Goal: Task Accomplishment & Management: Manage account settings

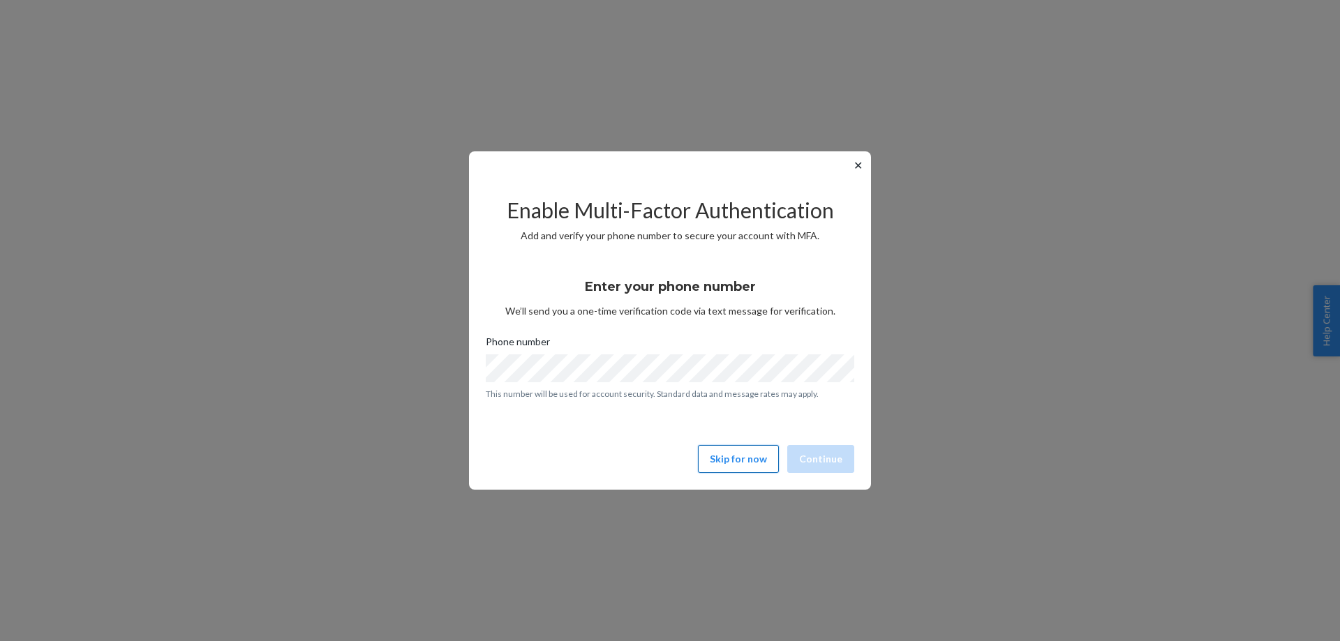
click at [752, 468] on button "Skip for now" at bounding box center [738, 459] width 81 height 28
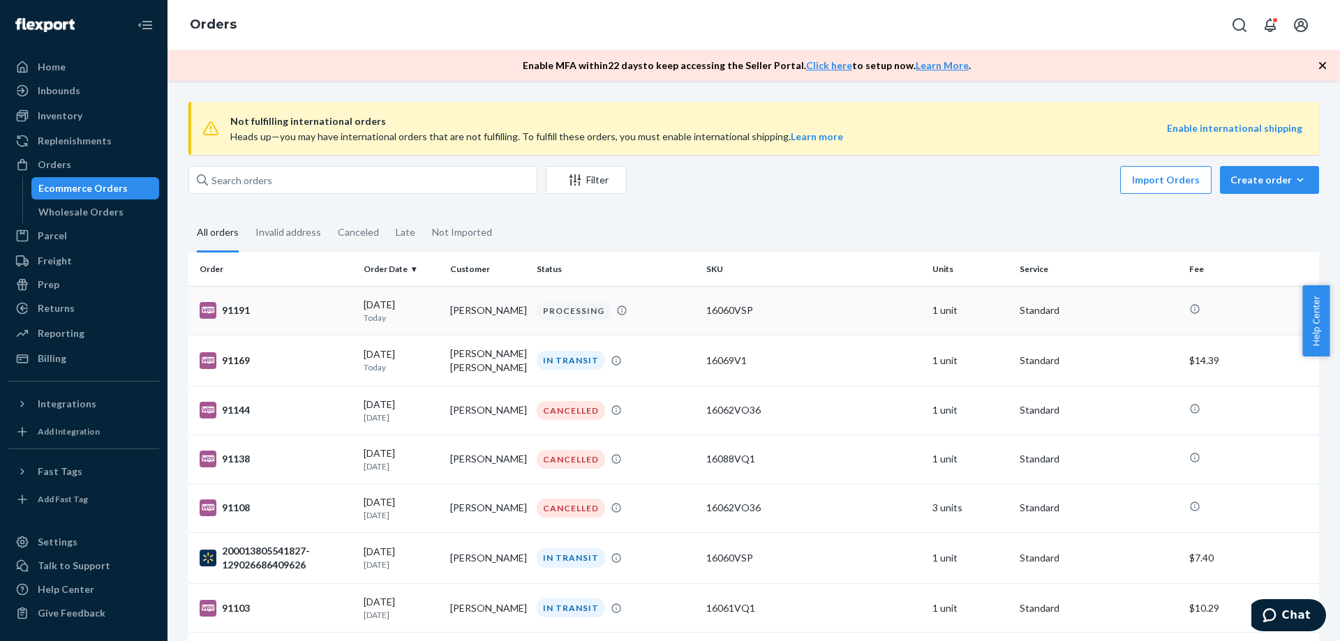
click at [452, 315] on td "[PERSON_NAME]" at bounding box center [487, 310] width 87 height 49
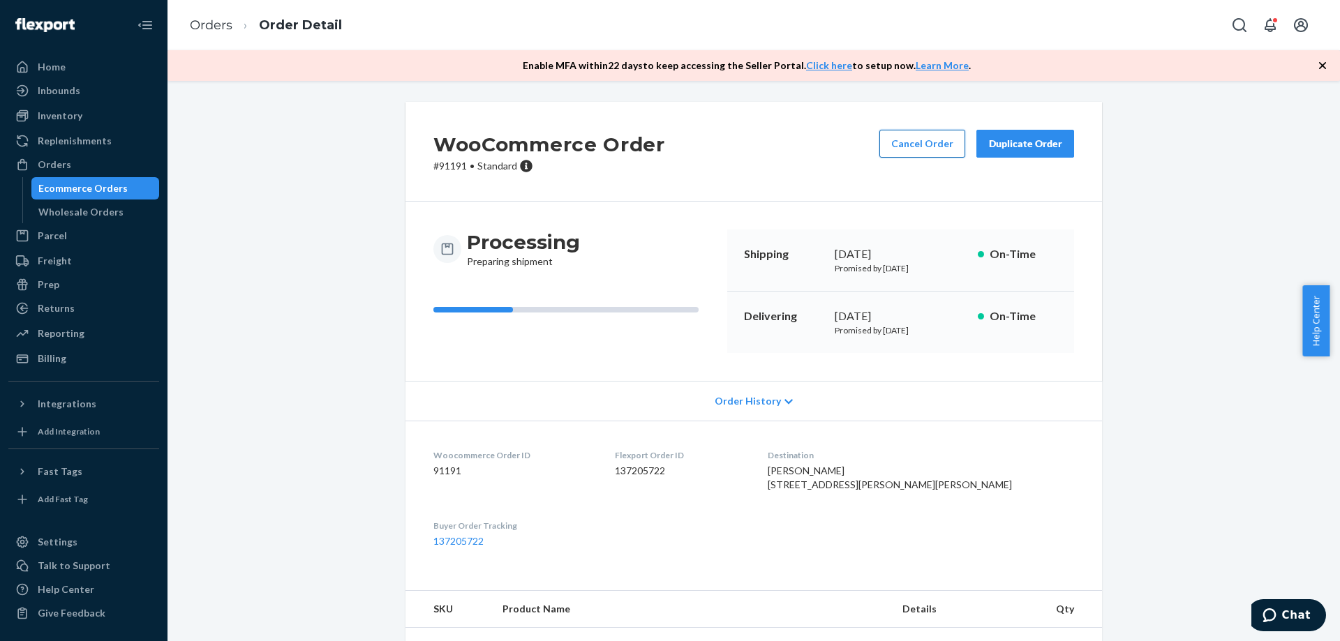
click at [905, 142] on button "Cancel Order" at bounding box center [922, 144] width 86 height 28
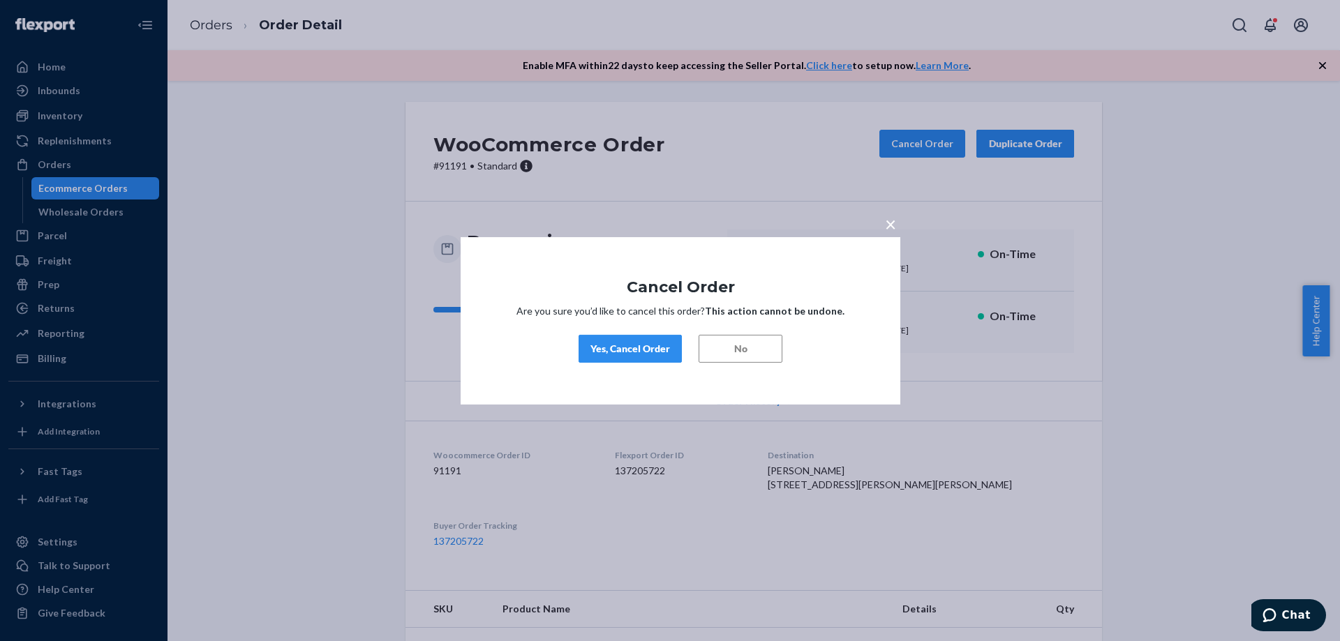
click at [604, 345] on div "Yes, Cancel Order" at bounding box center [630, 349] width 80 height 14
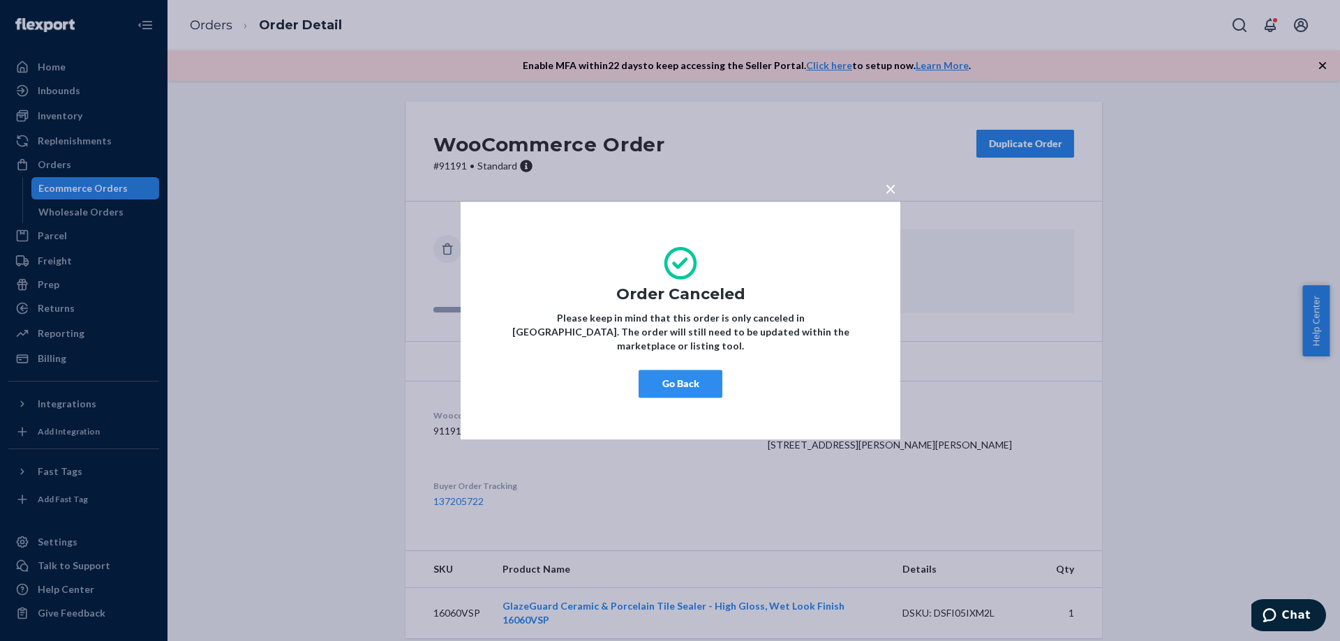
click at [890, 199] on span "×" at bounding box center [890, 189] width 11 height 24
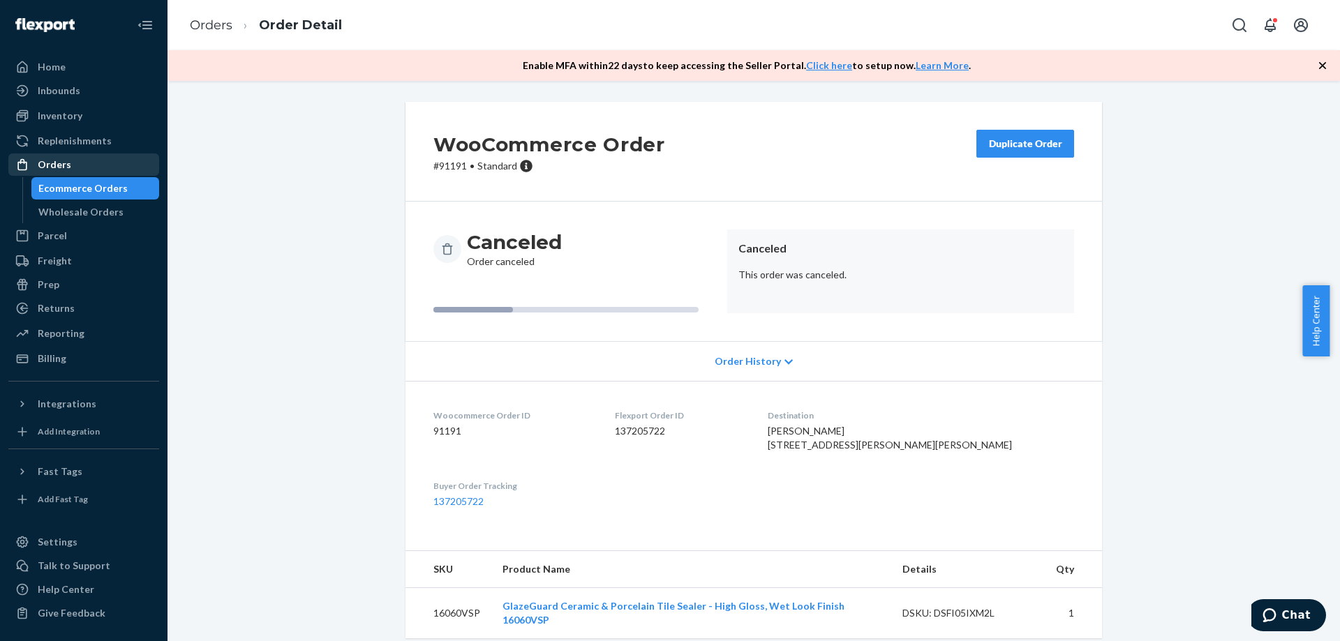
click at [54, 164] on div "Orders" at bounding box center [54, 165] width 33 height 14
